Goal: Obtain resource: Download file/media

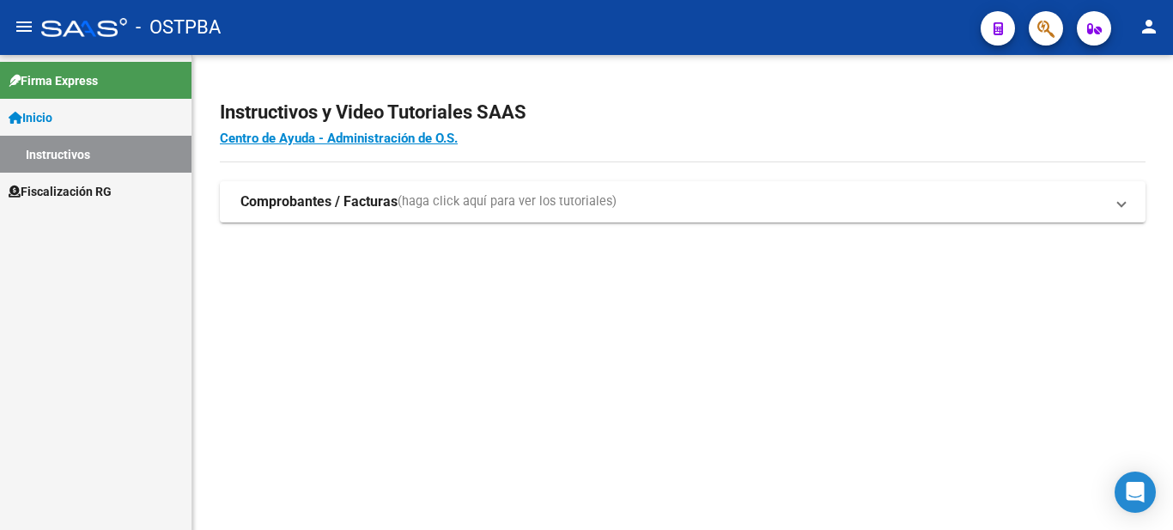
click at [92, 199] on span "Fiscalización RG" at bounding box center [60, 191] width 103 height 19
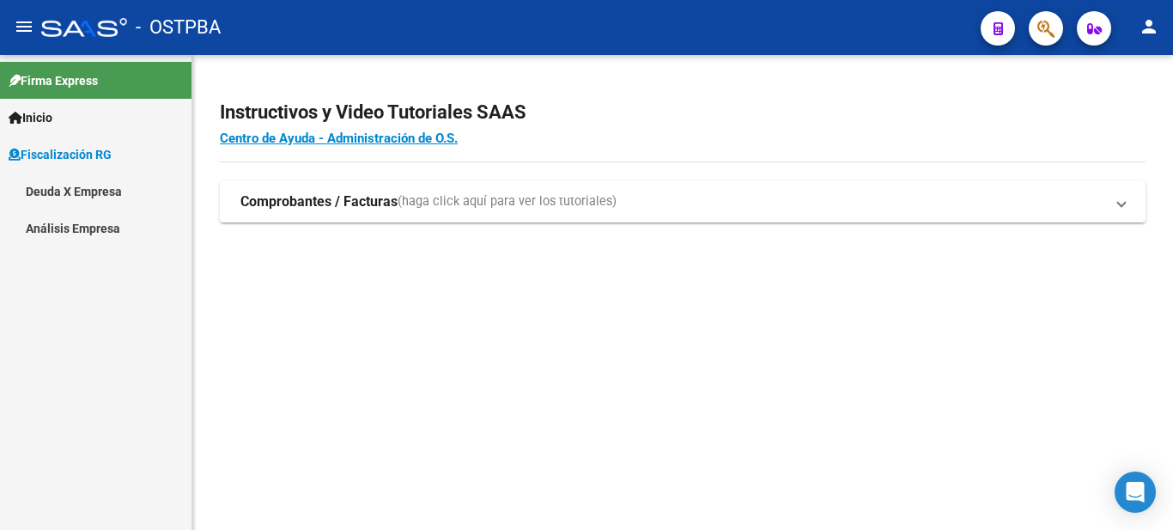
click at [108, 195] on link "Deuda X Empresa" at bounding box center [96, 191] width 192 height 37
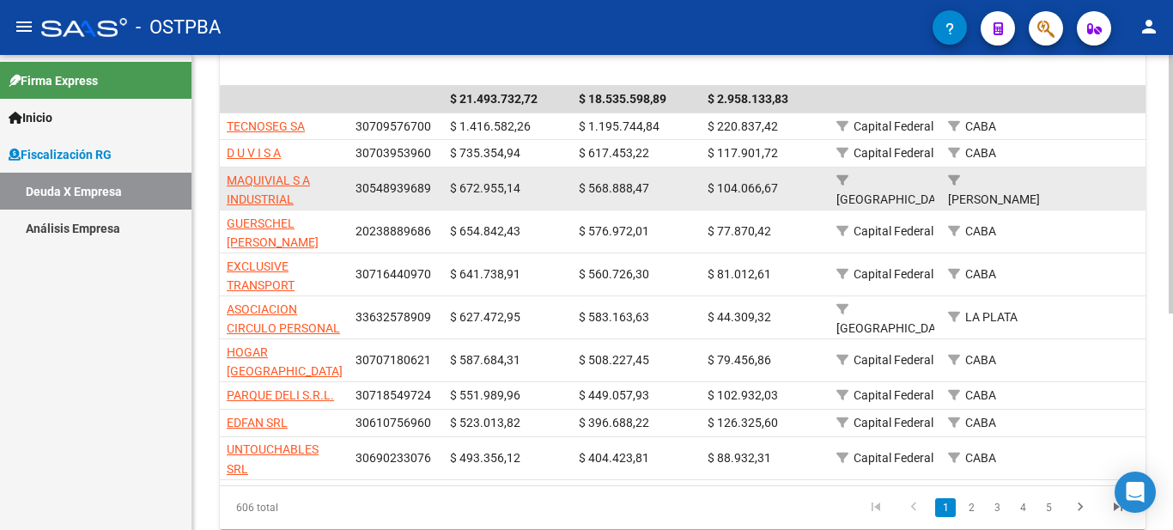
scroll to position [344, 0]
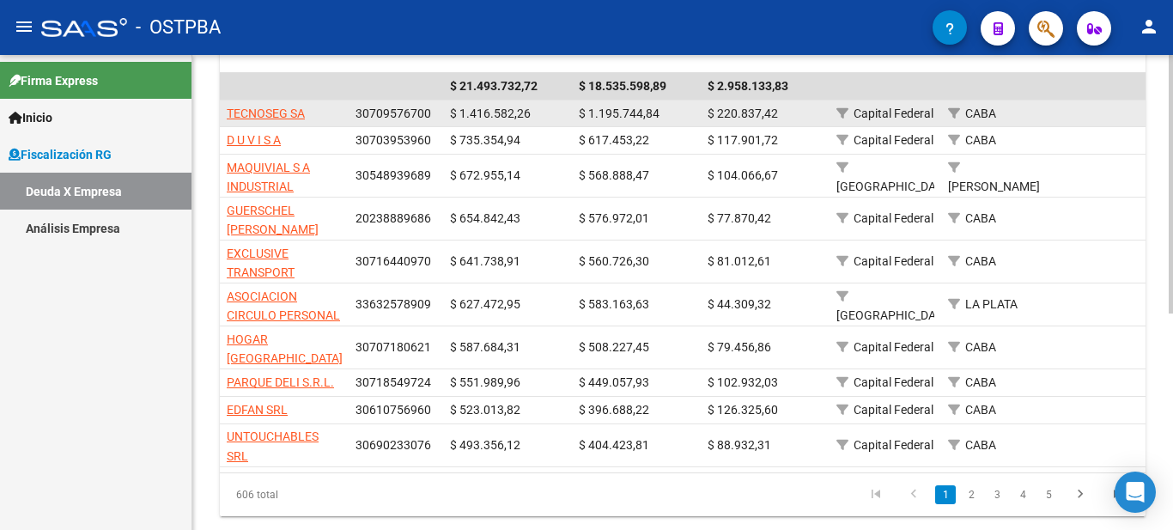
click at [388, 118] on span "30709576700" at bounding box center [394, 114] width 76 height 14
click at [390, 118] on span "30709576700" at bounding box center [394, 114] width 76 height 14
copy span "30709576700"
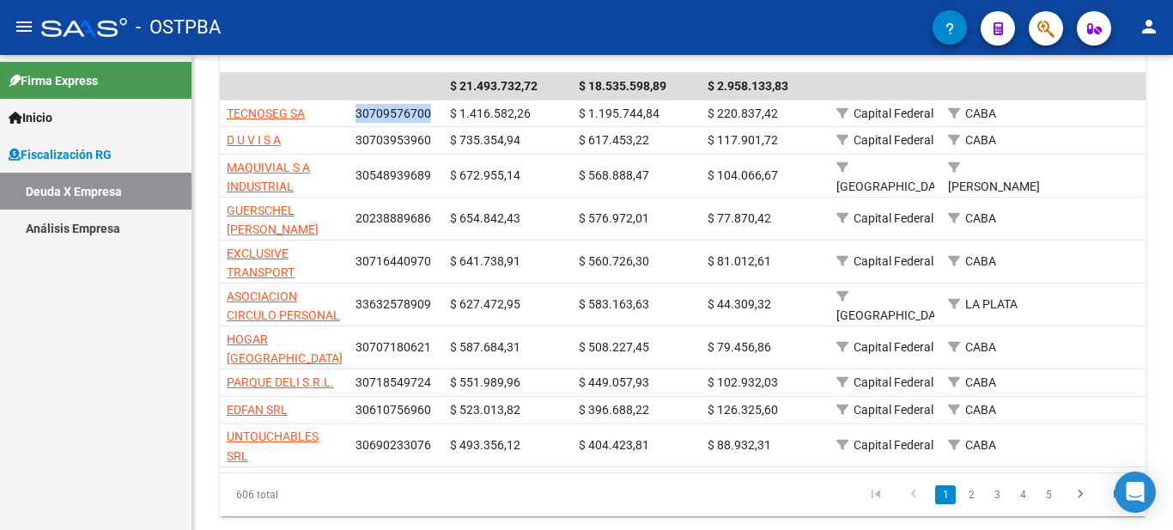
copy span "30709576700"
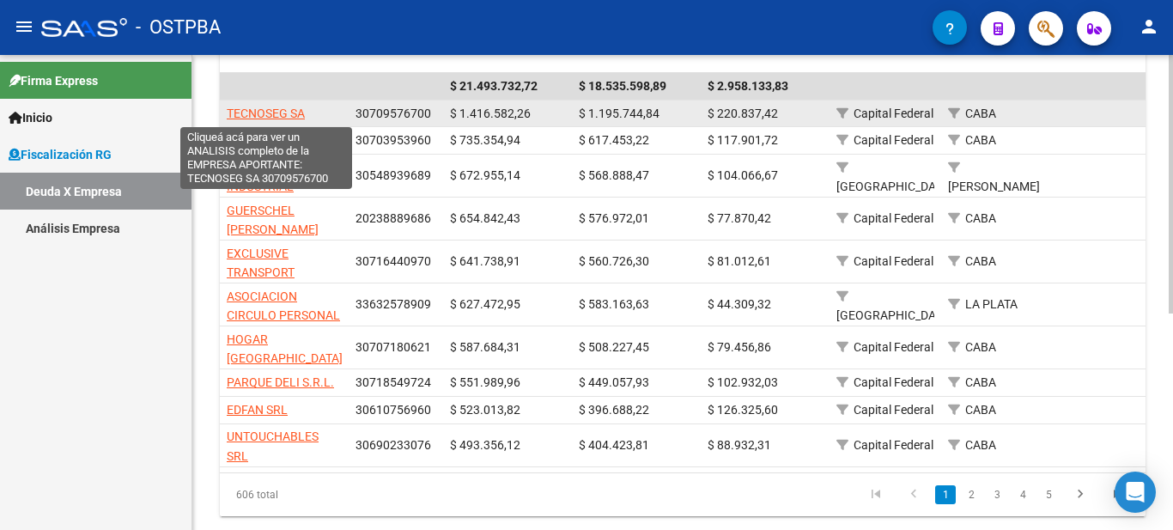
click at [277, 111] on span "TECNOSEG SA" at bounding box center [266, 114] width 78 height 14
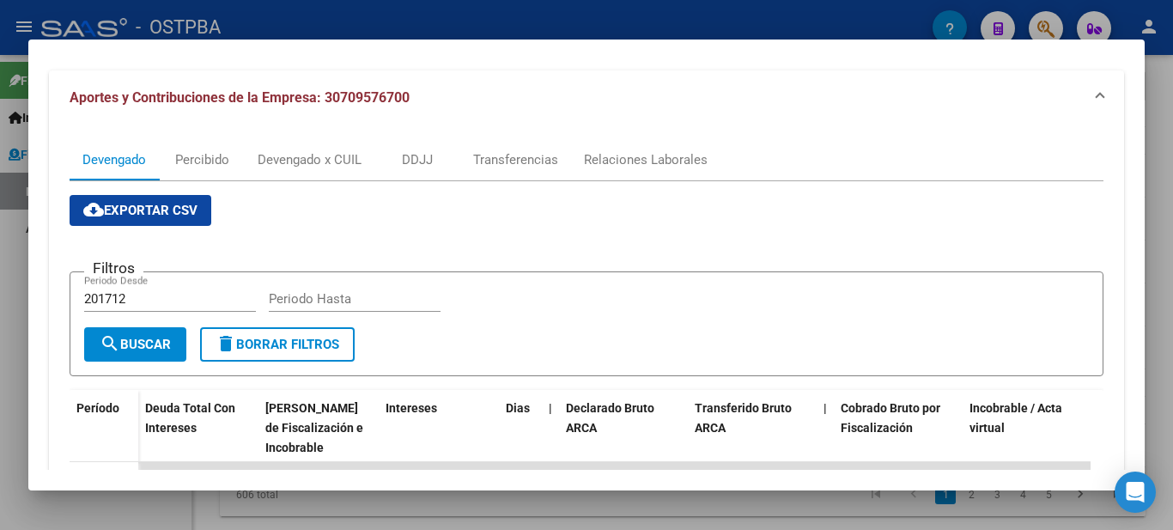
scroll to position [172, 0]
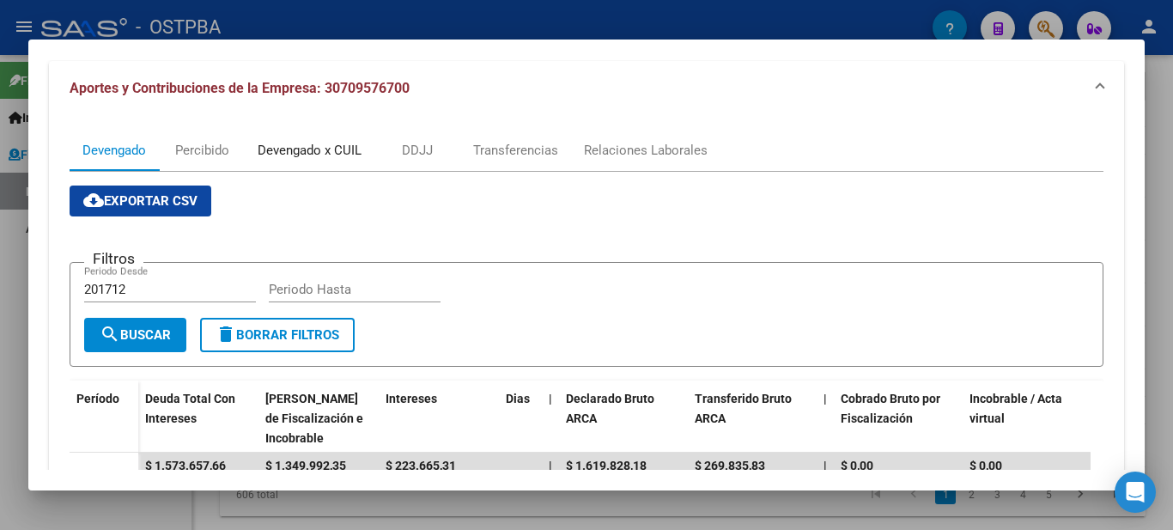
click at [319, 147] on div "Devengado x CUIL" at bounding box center [310, 150] width 104 height 19
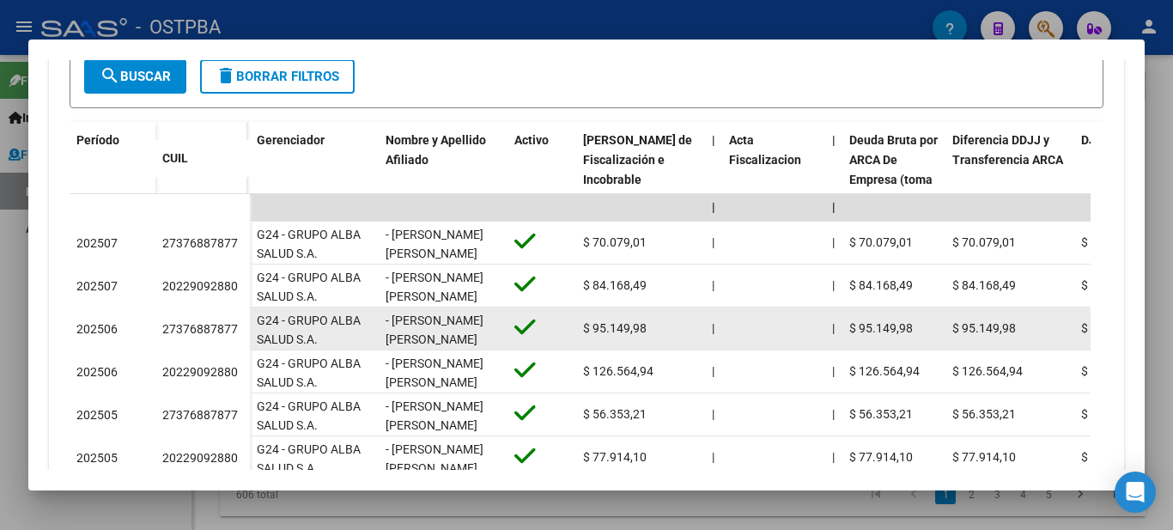
scroll to position [429, 0]
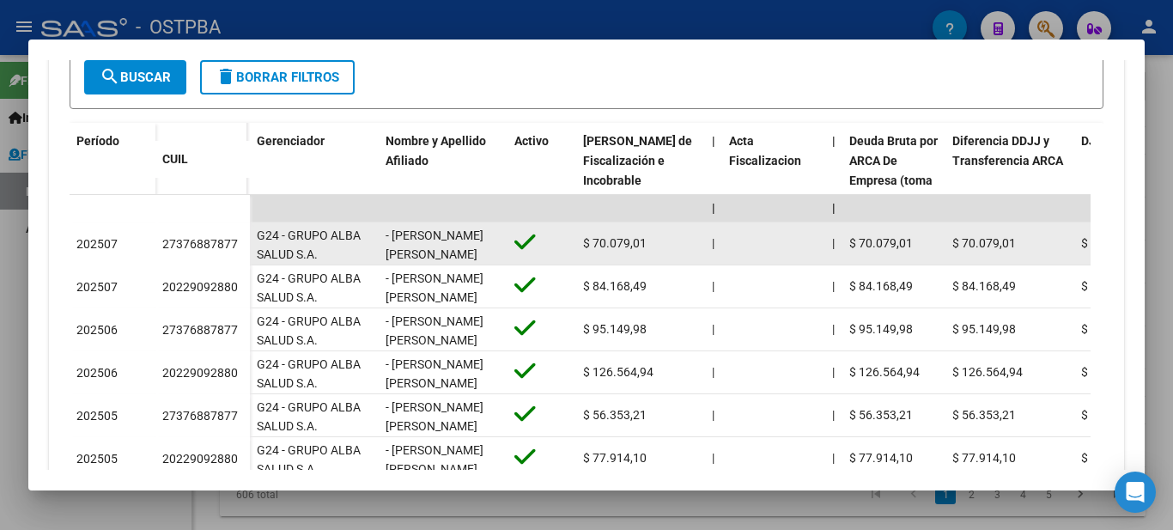
click at [223, 251] on div "27376887877" at bounding box center [200, 244] width 76 height 20
click at [223, 248] on div "27376887877" at bounding box center [200, 244] width 76 height 20
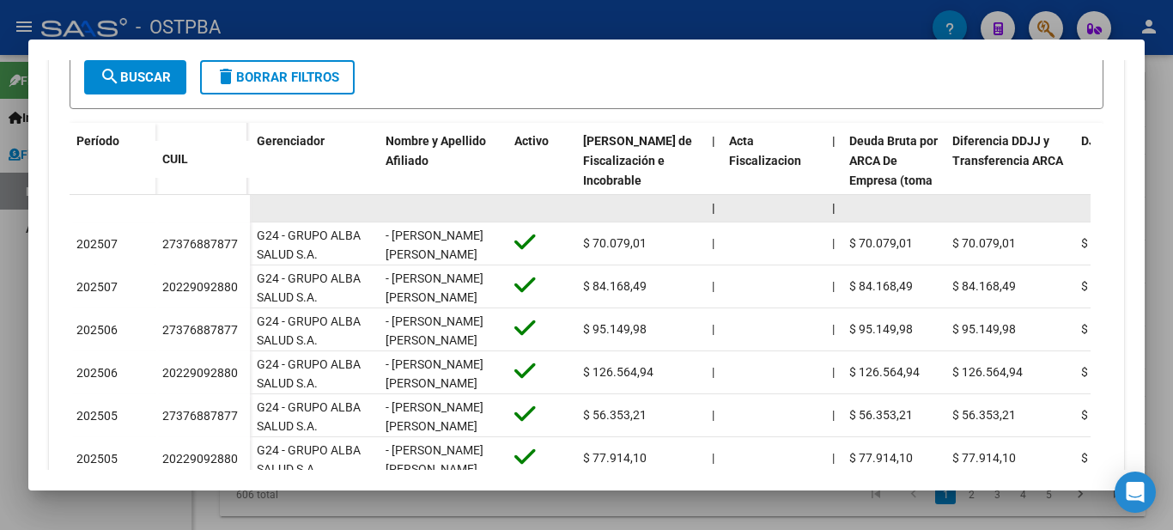
copy div "27376887877"
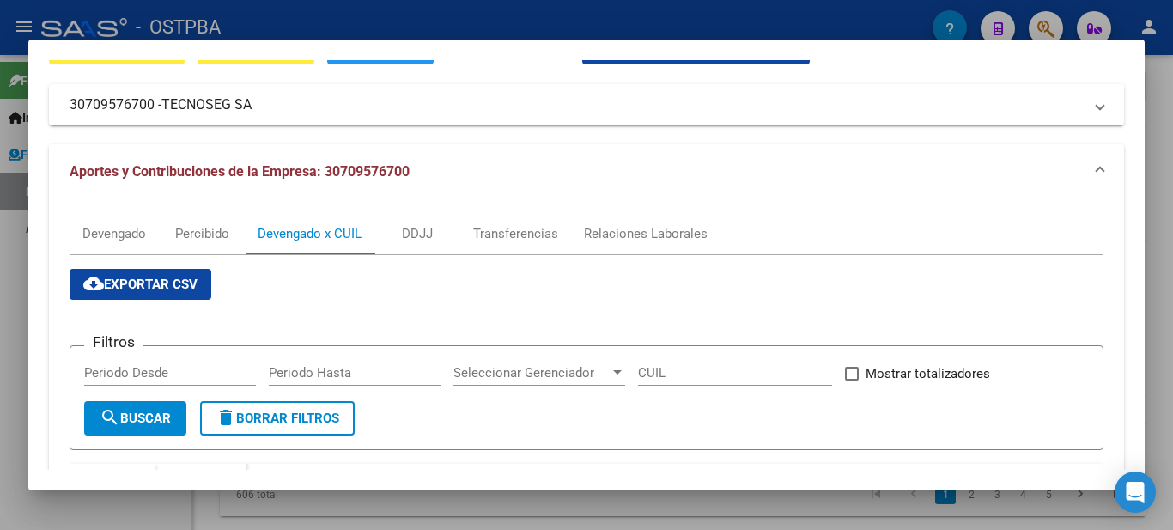
scroll to position [86, 0]
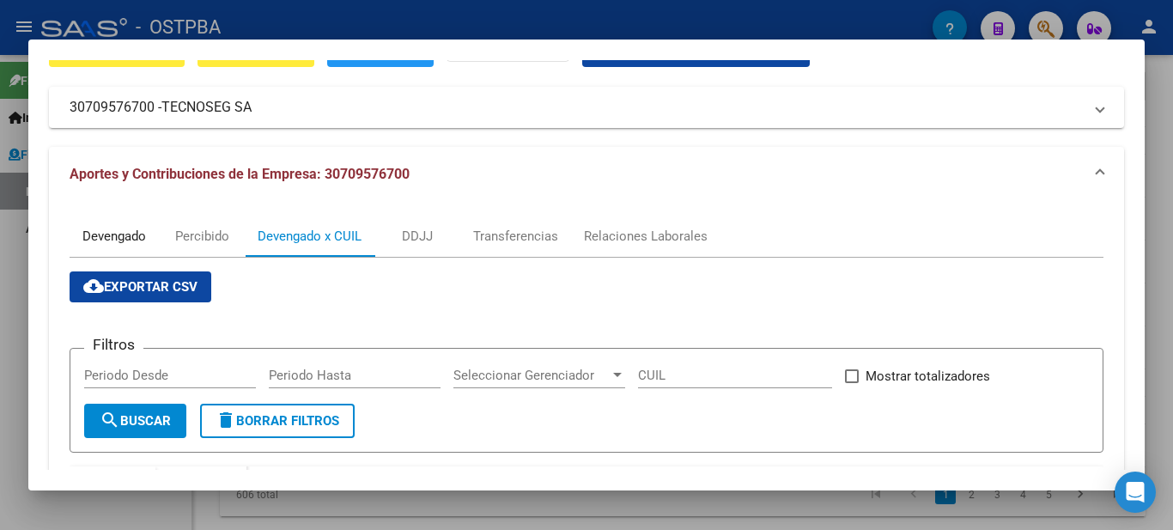
click at [141, 227] on div "Devengado" at bounding box center [114, 236] width 64 height 19
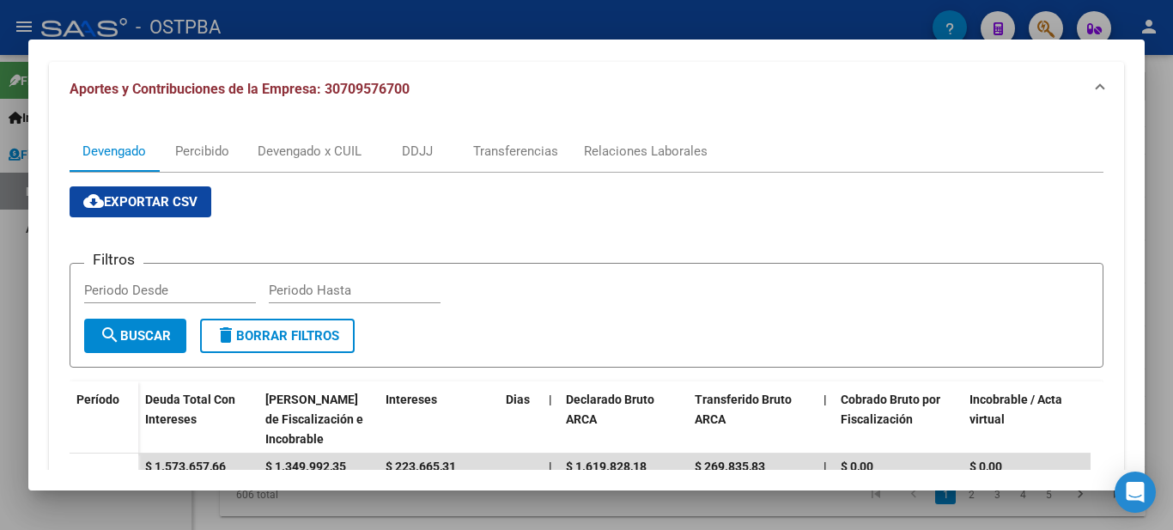
scroll to position [140, 0]
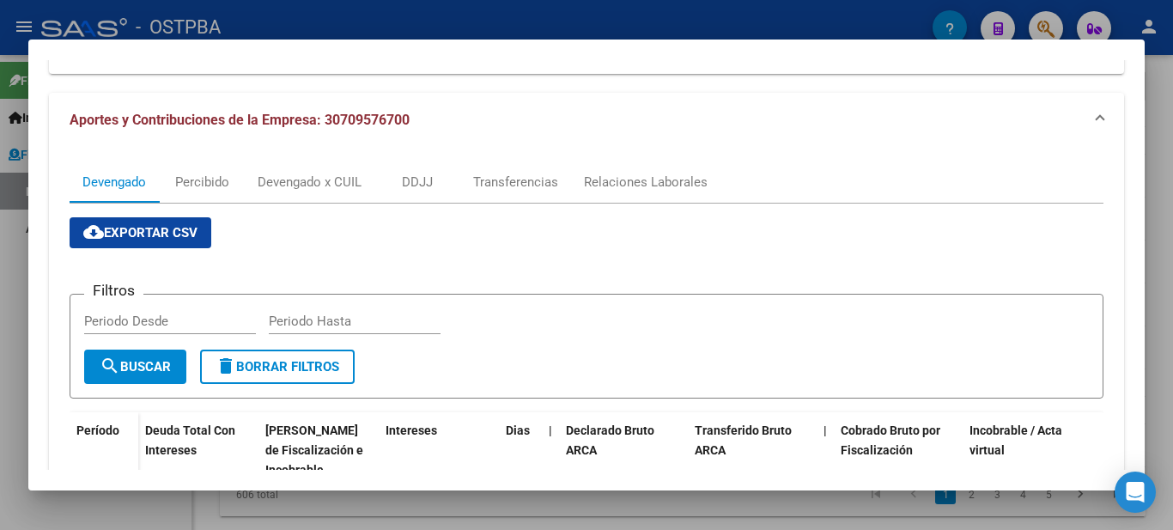
click at [1157, 127] on div at bounding box center [586, 265] width 1173 height 530
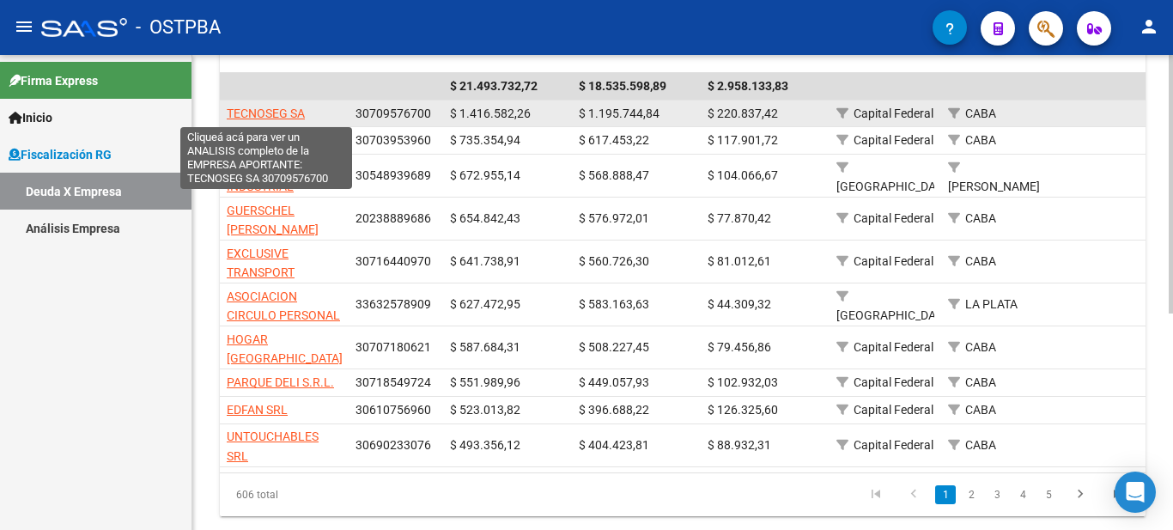
click at [272, 100] on datatable-body-cell "TECNOSEG SA" at bounding box center [284, 113] width 129 height 27
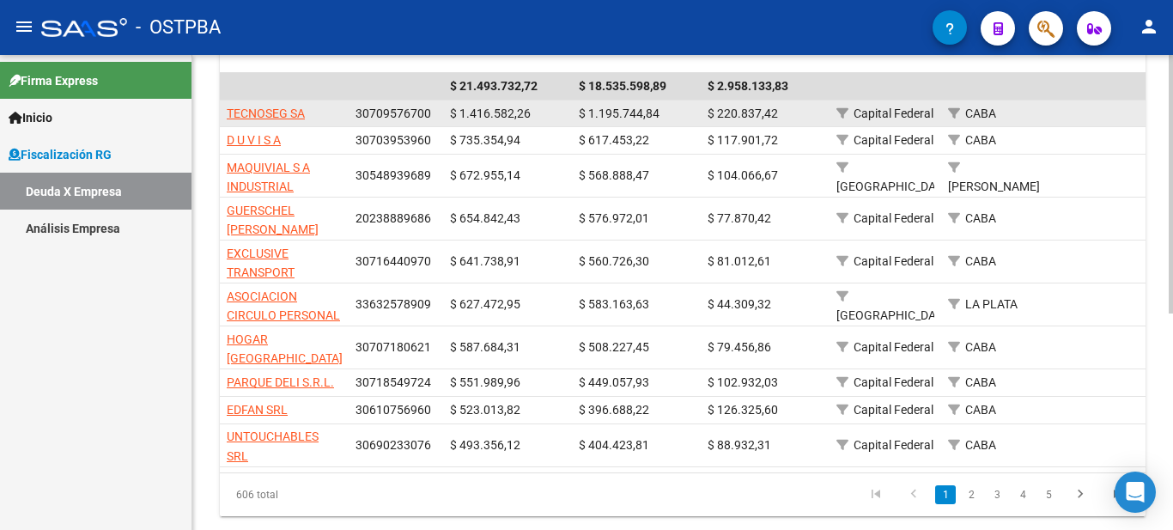
click at [267, 112] on span "TECNOSEG SA" at bounding box center [266, 114] width 78 height 14
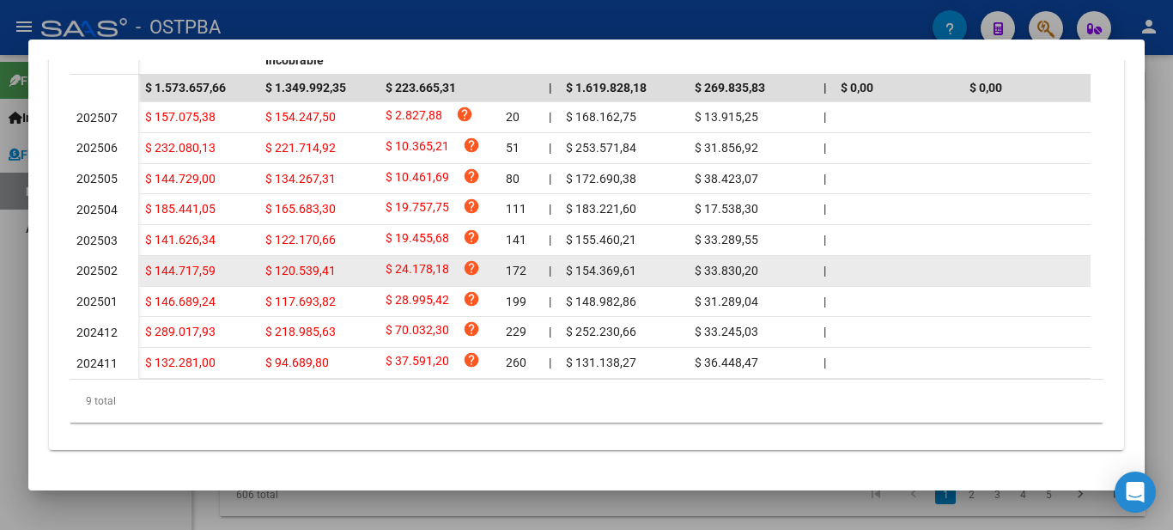
scroll to position [569, 0]
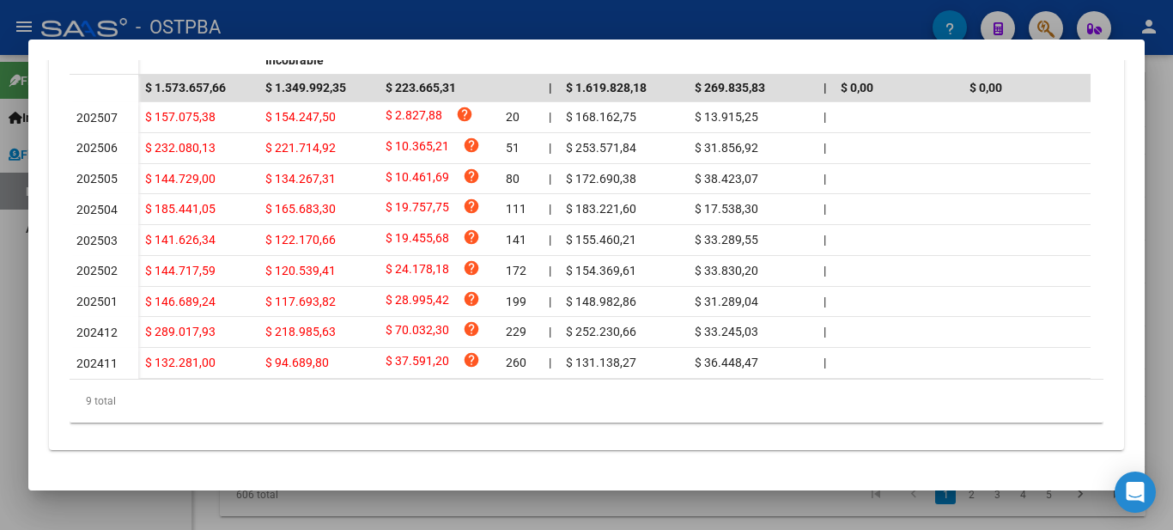
drag, startPoint x: 414, startPoint y: 367, endPoint x: 534, endPoint y: 368, distance: 120.3
click at [534, 368] on datatable-body "$ 1.573.657,66 $ 1.349.992,35 $ 223.665,31 | $ 1.619.828,18 $ 269.835,83 | $ 0,…" at bounding box center [580, 227] width 1021 height 304
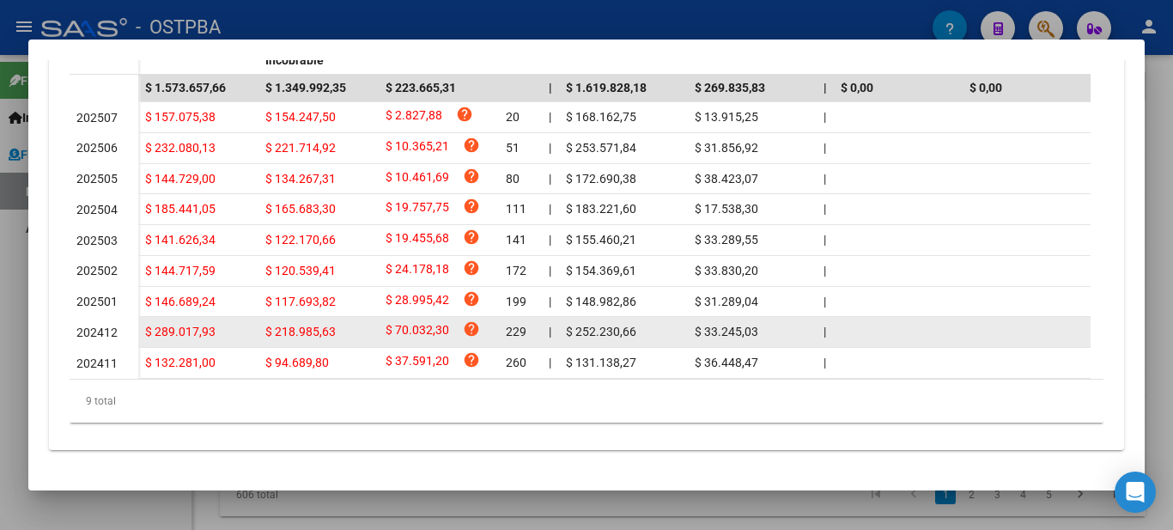
click at [769, 326] on div "$ 33.245,03" at bounding box center [752, 332] width 115 height 20
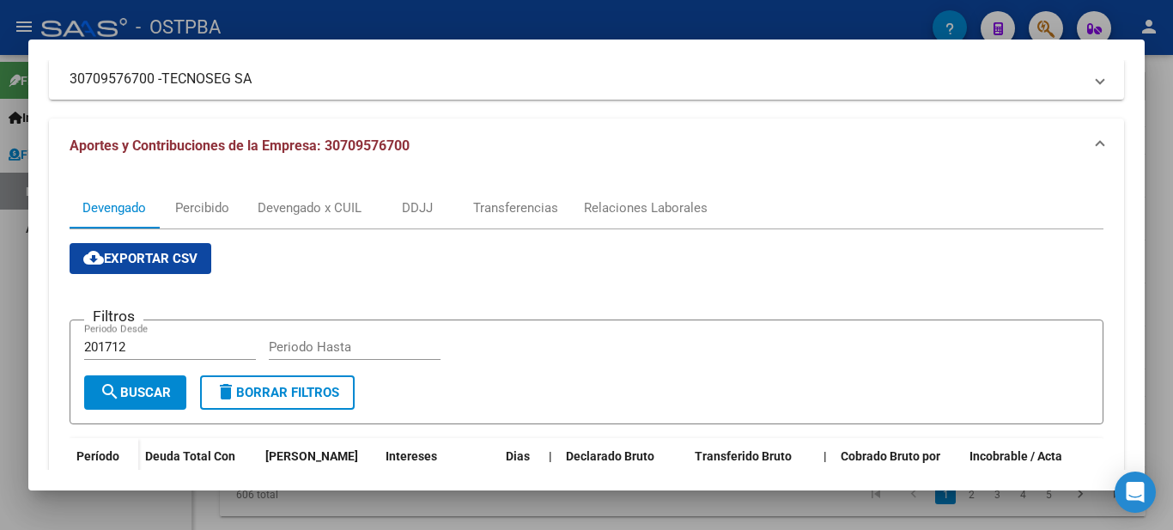
scroll to position [226, 0]
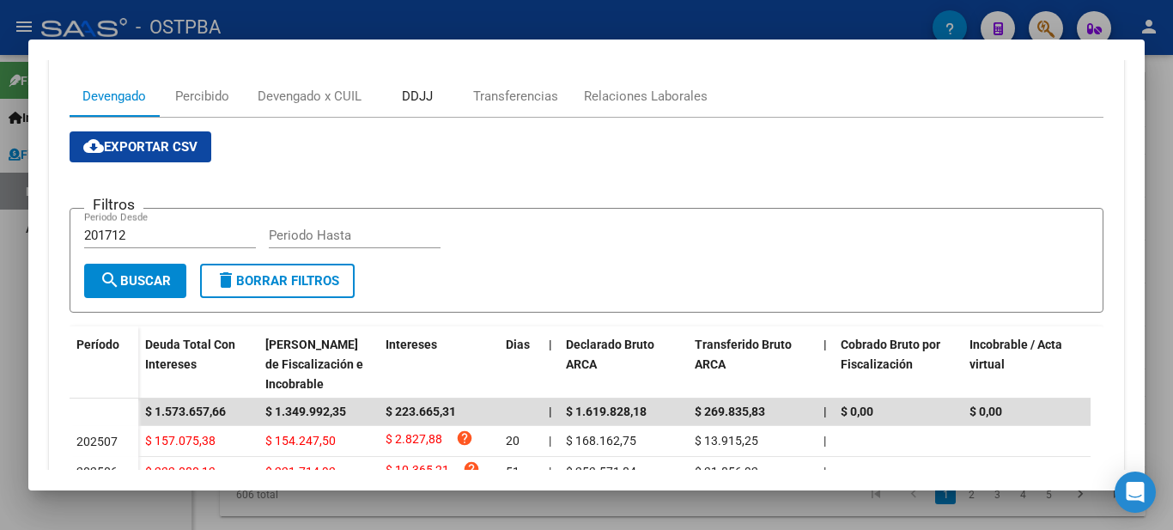
click at [415, 113] on div "DDJJ" at bounding box center [417, 96] width 86 height 41
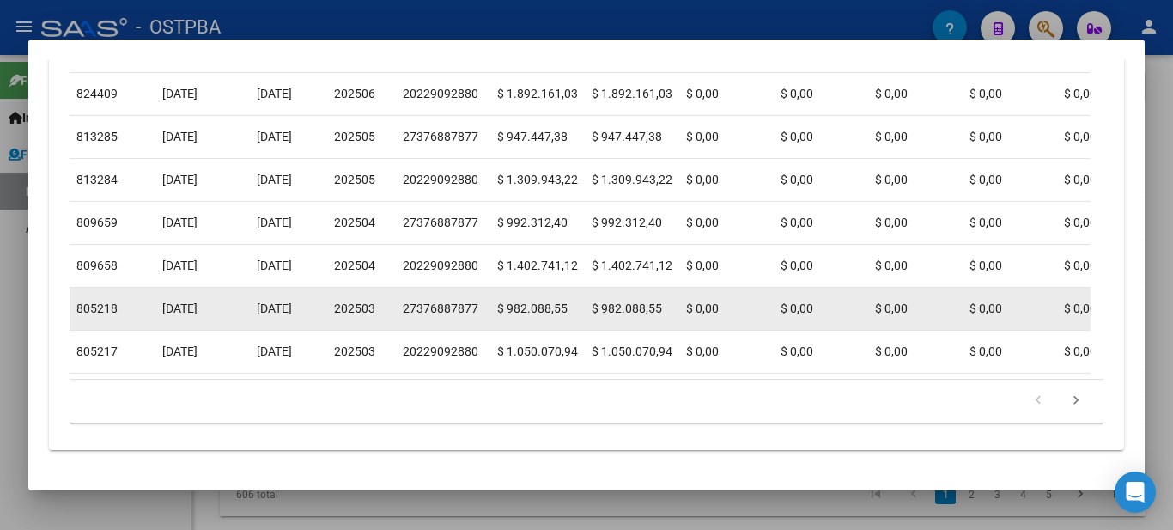
scroll to position [179, 0]
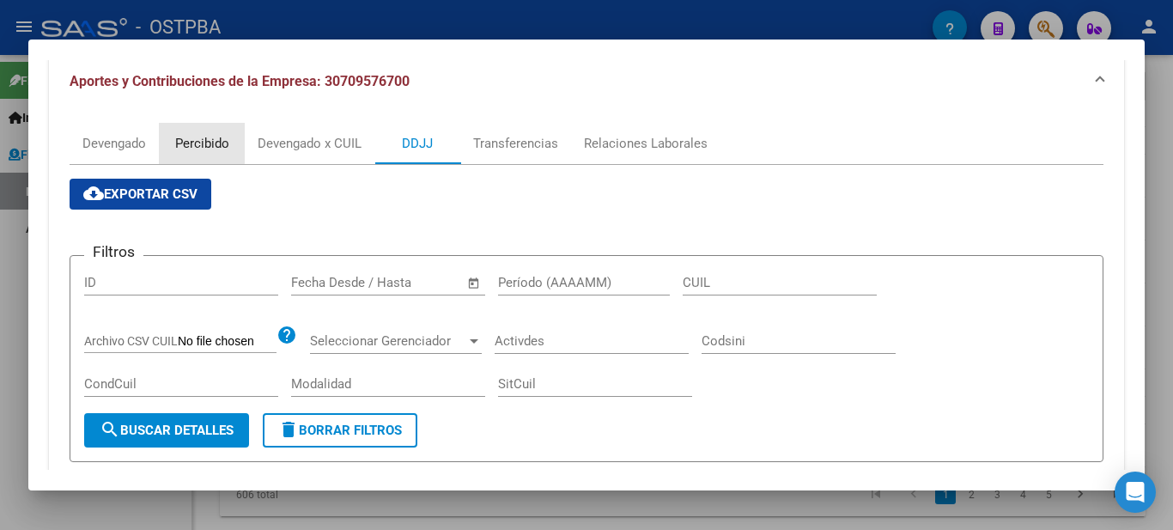
click at [172, 138] on div "Percibido" at bounding box center [202, 143] width 86 height 41
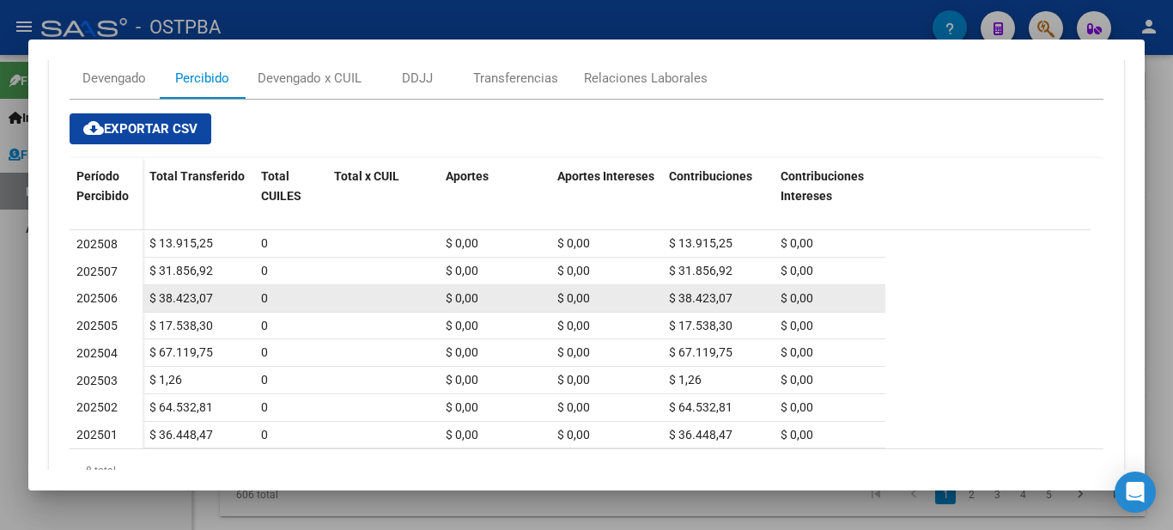
scroll to position [314, 0]
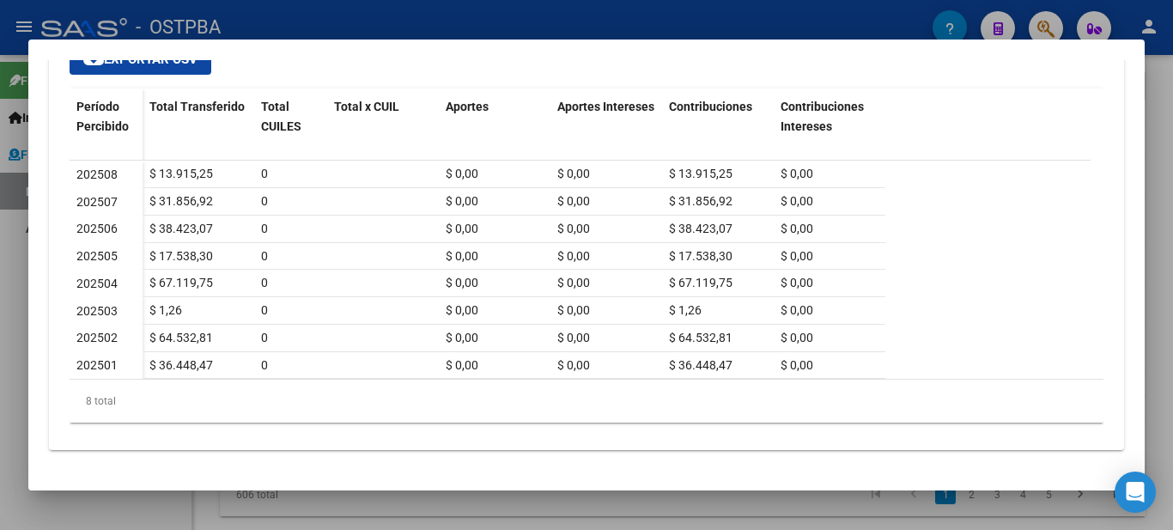
drag, startPoint x: 695, startPoint y: 172, endPoint x: 699, endPoint y: 383, distance: 211.3
click at [699, 383] on div "Período Percibido Total Transferido Total CUILES Total x CUIL Aportes Aportes I…" at bounding box center [587, 255] width 1034 height 334
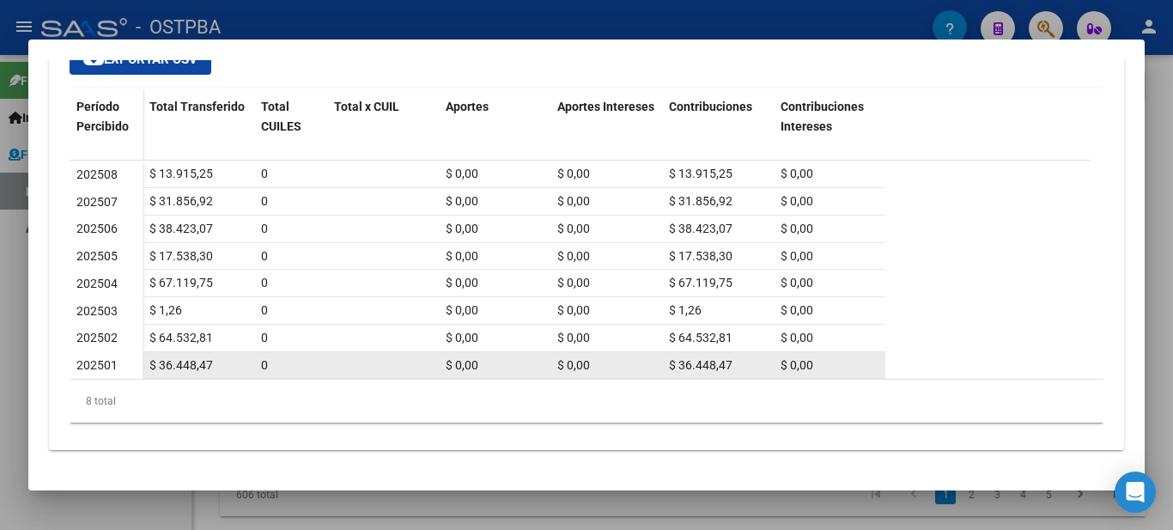
click at [704, 376] on div "$ 36.448,47 0 $ 0,00 $ 0,00 $ 36.448,47 $ 0,00" at bounding box center [514, 365] width 743 height 27
click at [713, 352] on datatable-body-cell "$ 36.448,47" at bounding box center [718, 365] width 112 height 27
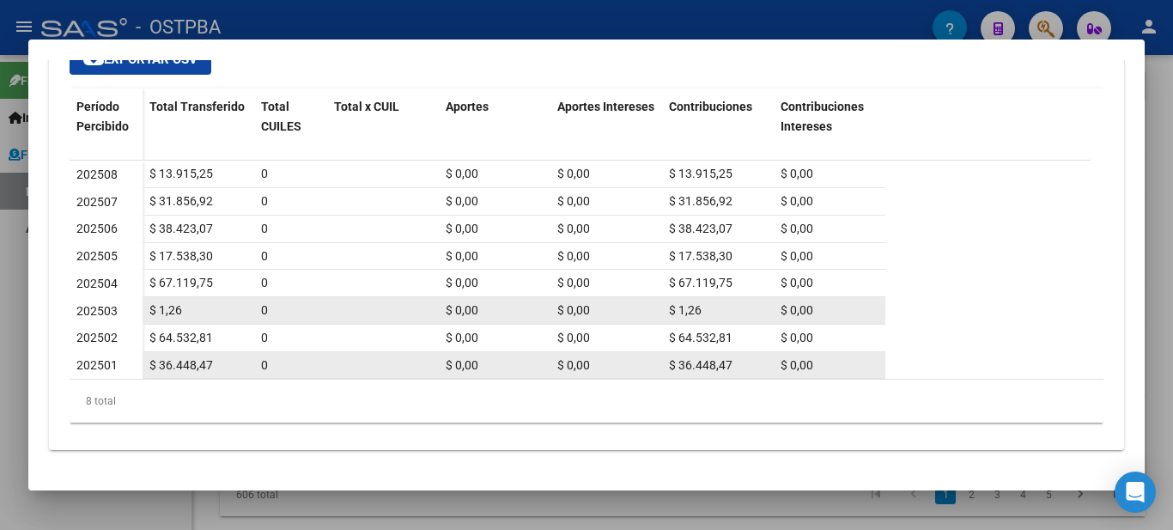
scroll to position [56, 0]
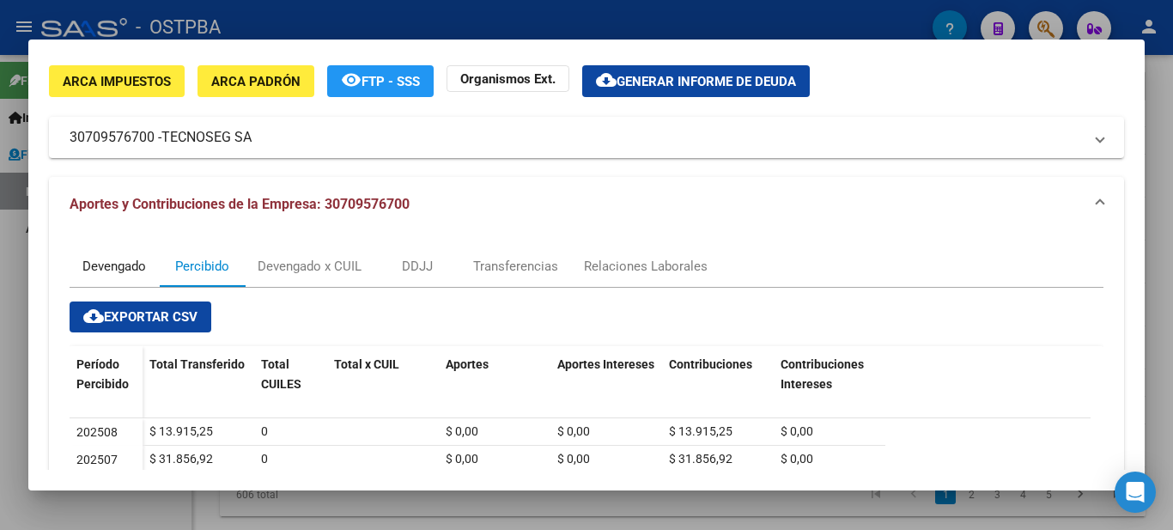
click at [110, 265] on div "Devengado" at bounding box center [114, 266] width 64 height 19
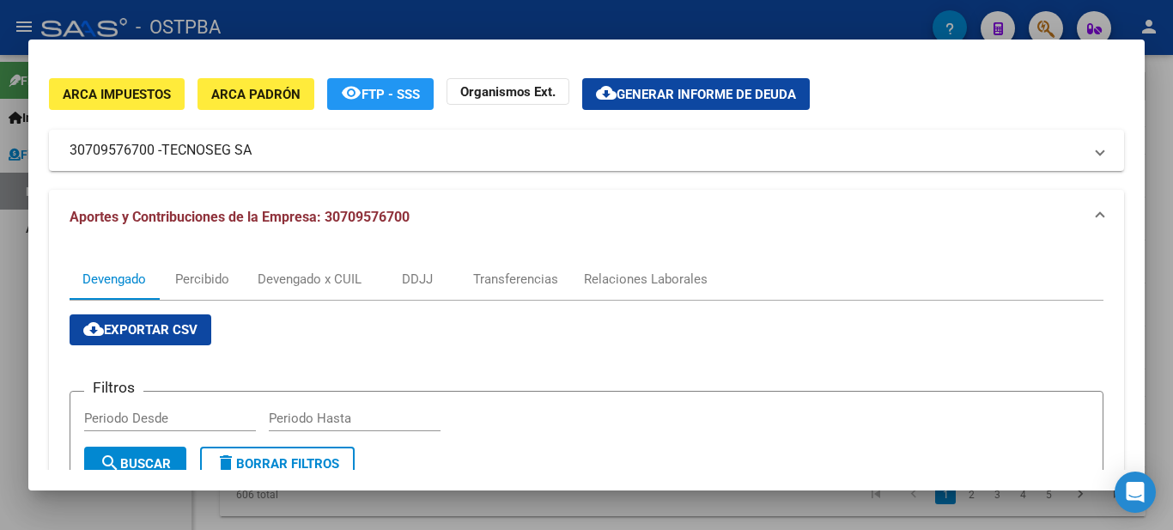
scroll to position [0, 0]
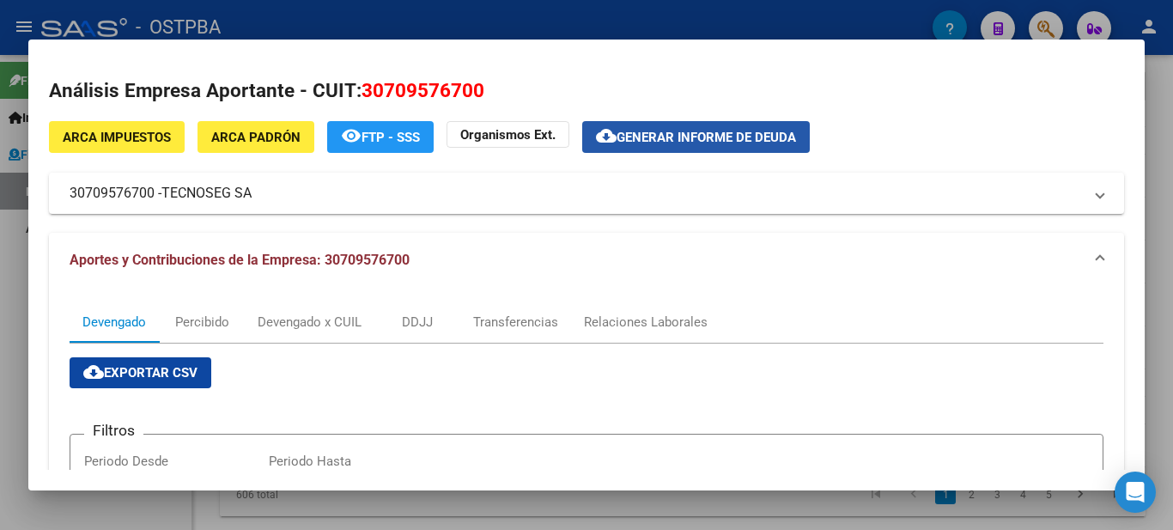
click at [677, 137] on span "Generar informe de deuda" at bounding box center [707, 137] width 180 height 15
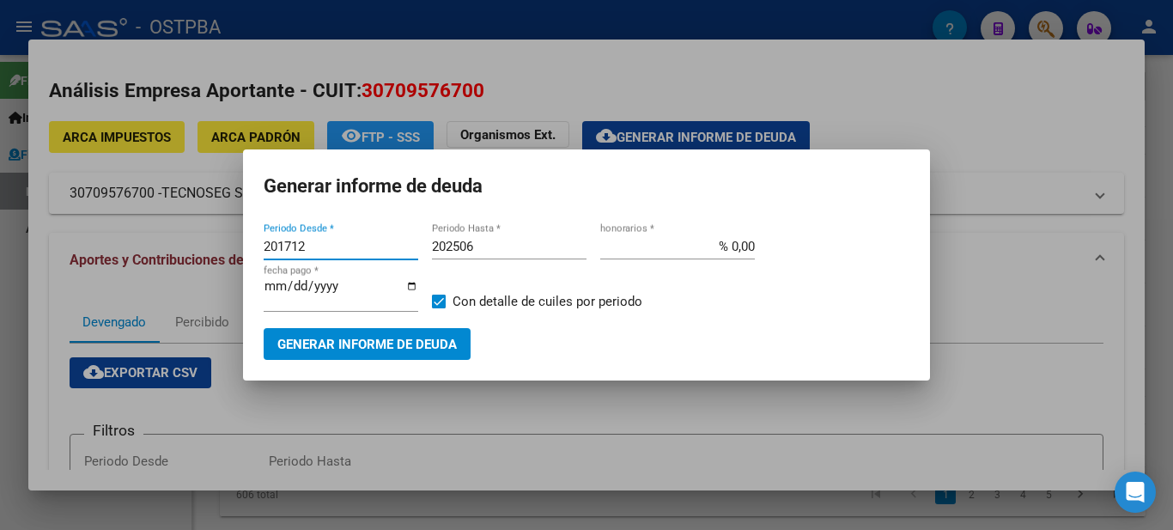
click at [328, 251] on input "201712" at bounding box center [341, 246] width 155 height 15
type input "202411"
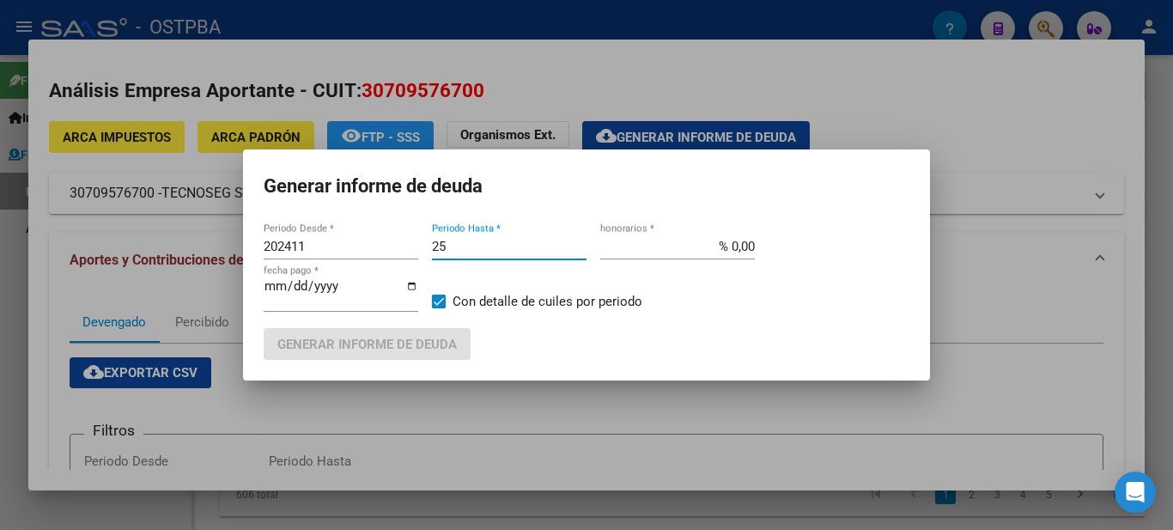
type input "2"
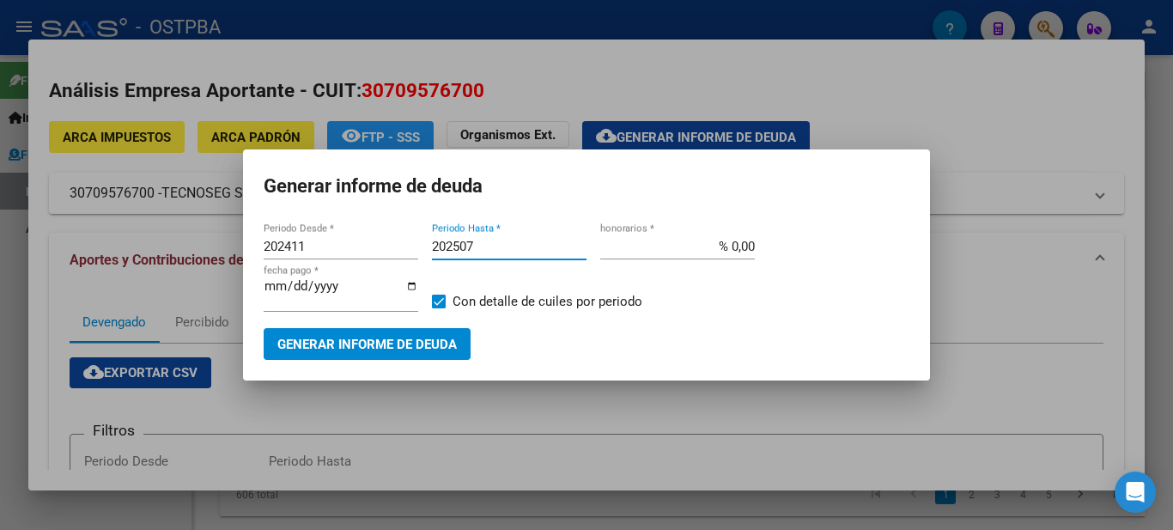
type input "202507"
click at [406, 347] on span "Generar informe de deuda" at bounding box center [367, 344] width 180 height 15
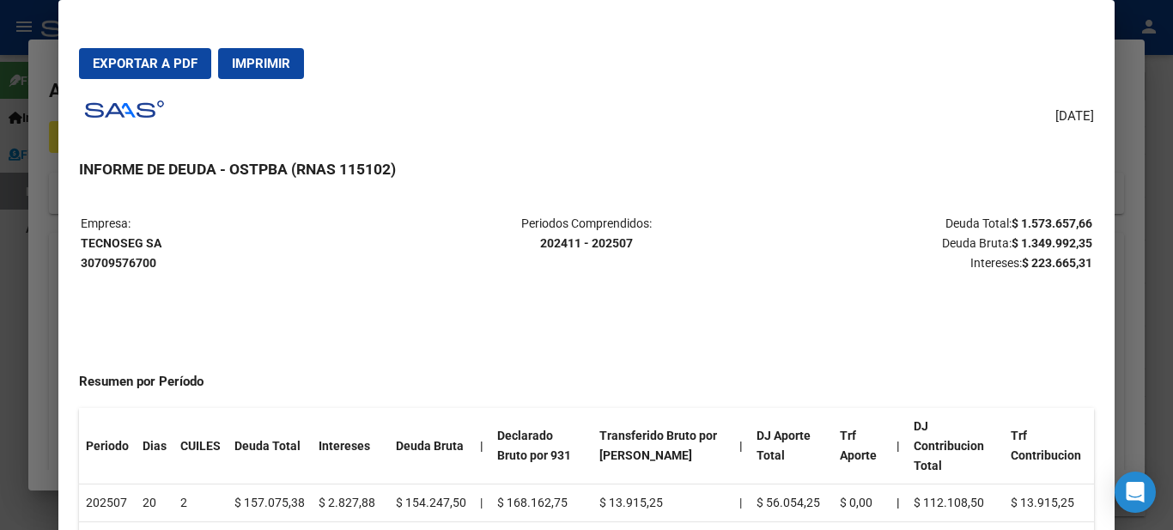
drag, startPoint x: 168, startPoint y: 237, endPoint x: 58, endPoint y: 246, distance: 110.3
click at [58, 246] on mat-dialog-content "Empresa: TECNOSEG SA 30709576700 Periodos Comprendidos: 202411 - 202507 Deuda T…" at bounding box center [586, 385] width 1056 height 381
click at [76, 244] on mat-dialog-content "Empresa: TECNOSEG SA 30709576700 Periodos Comprendidos: 202411 - 202507 Deuda T…" at bounding box center [586, 385] width 1056 height 381
drag, startPoint x: 159, startPoint y: 241, endPoint x: 82, endPoint y: 249, distance: 77.7
click at [82, 249] on strong "TECNOSEG SA 30709576700" at bounding box center [121, 252] width 81 height 33
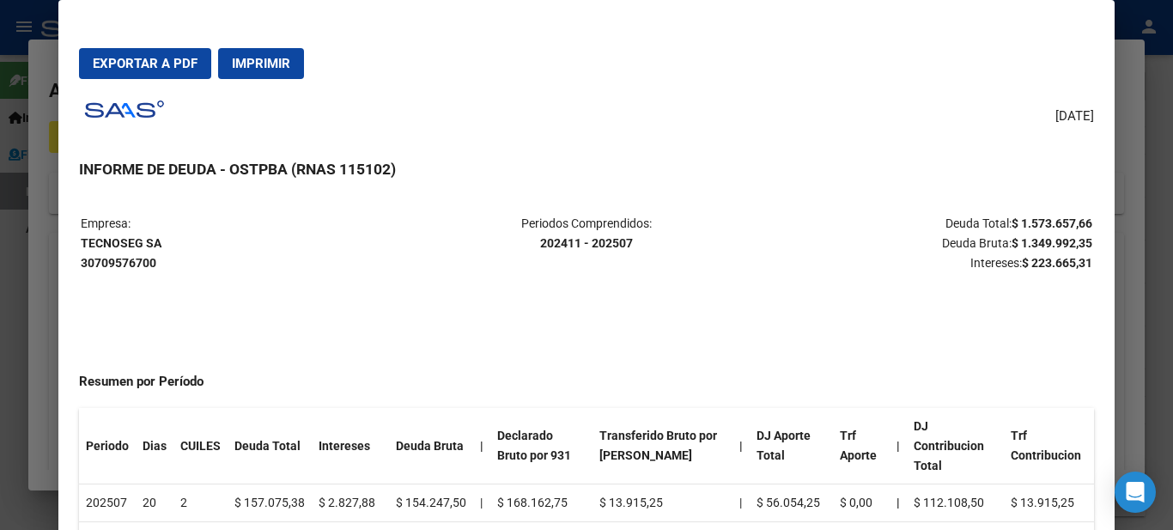
copy strong "TECNOSEG SA"
click at [177, 73] on button "Exportar a PDF" at bounding box center [145, 63] width 132 height 31
drag, startPoint x: 233, startPoint y: 167, endPoint x: 292, endPoint y: 164, distance: 59.3
click at [292, 164] on h3 "INFORME DE DEUDA - OSTPBA (RNAS 115102)" at bounding box center [586, 169] width 1014 height 22
copy h3 "OSTPBA"
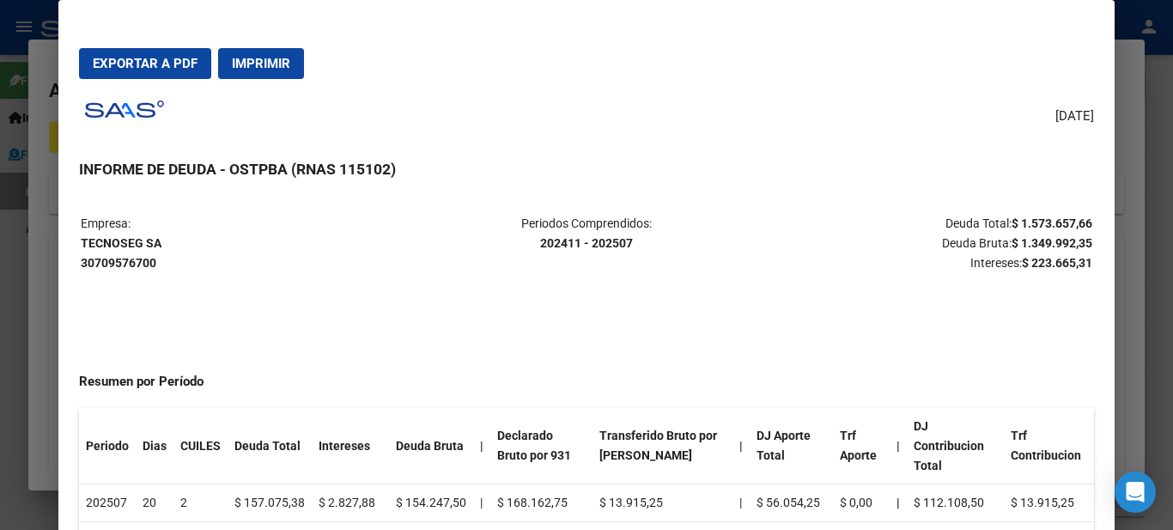
drag, startPoint x: 119, startPoint y: 254, endPoint x: 82, endPoint y: 249, distance: 36.4
click at [82, 249] on p "Empresa: TECNOSEG SA 30709576700" at bounding box center [249, 243] width 336 height 58
copy strong "TECNOSEG SA 30709576700"
